Goal: Task Accomplishment & Management: Use online tool/utility

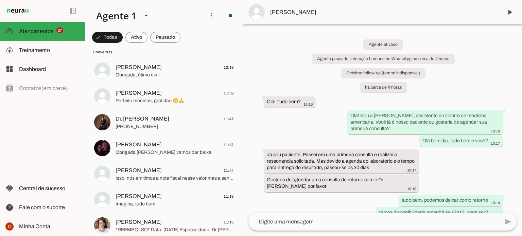
scroll to position [1120, 0]
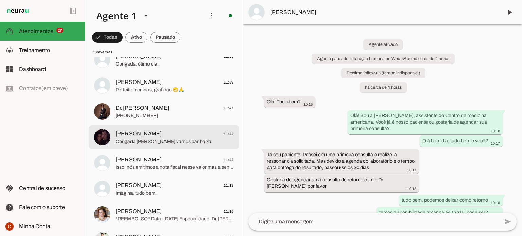
click at [147, 141] on span "Obrigada Paula vamos dar baixa" at bounding box center [174, 141] width 118 height 7
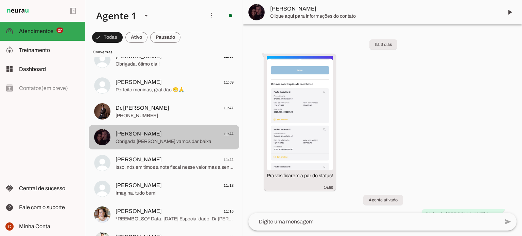
scroll to position [853, 0]
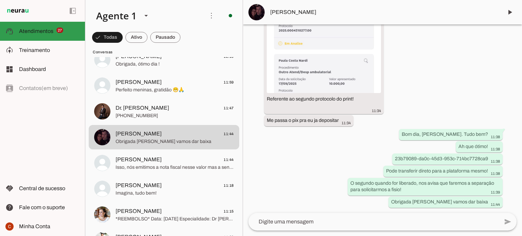
click at [52, 30] on span "Atendimentos" at bounding box center [36, 31] width 34 height 6
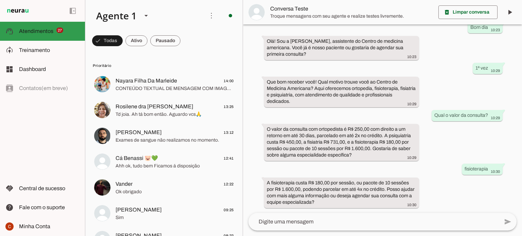
click at [29, 27] on slot at bounding box center [49, 31] width 60 height 8
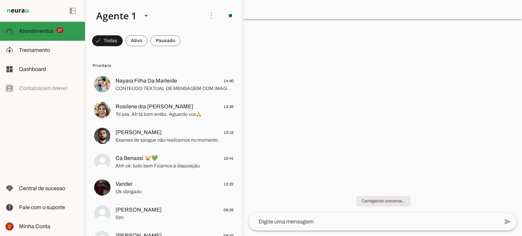
scroll to position [32, 0]
